Goal: Task Accomplishment & Management: Manage account settings

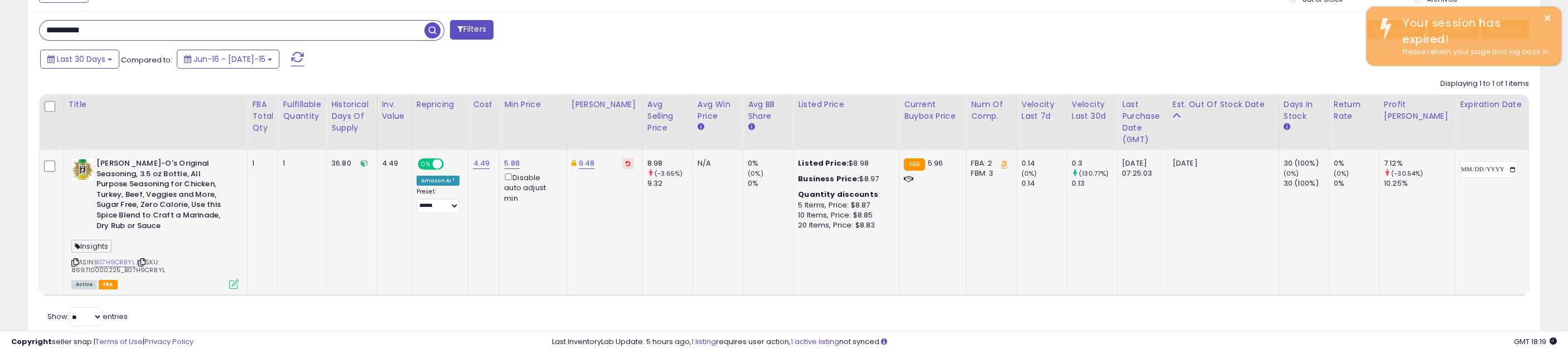
scroll to position [465, 0]
